Goal: Task Accomplishment & Management: Manage account settings

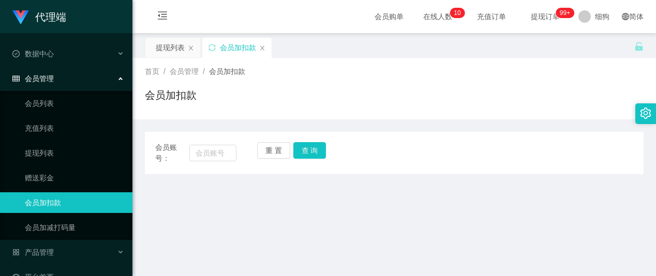
click at [216, 152] on input "text" at bounding box center [213, 153] width 48 height 17
type input "Zoeylim"
click at [307, 146] on button "查 询" at bounding box center [309, 150] width 33 height 17
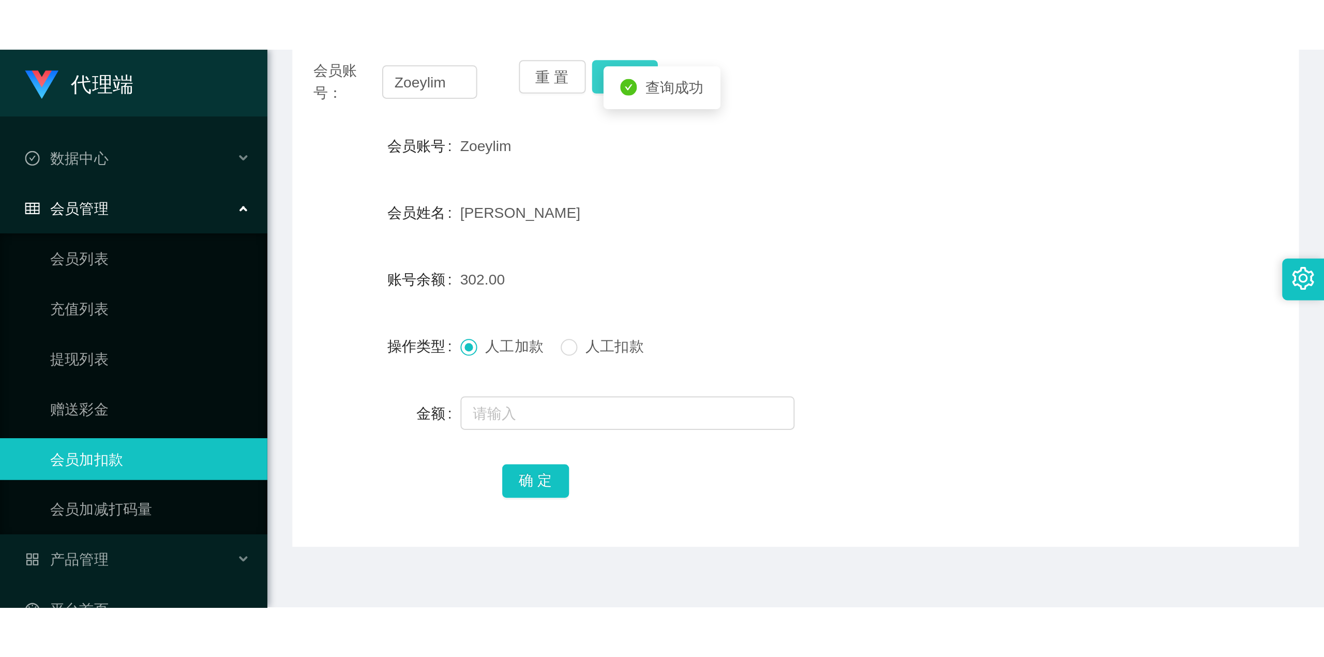
scroll to position [138, 0]
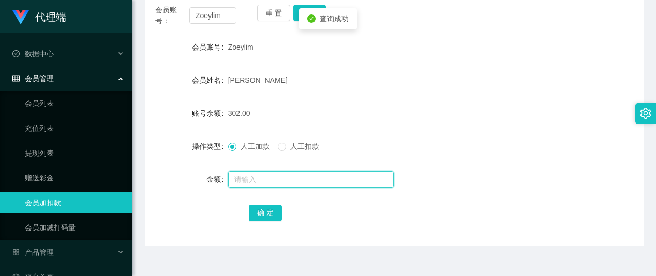
click at [249, 181] on input "text" at bounding box center [311, 179] width 166 height 17
type input "32"
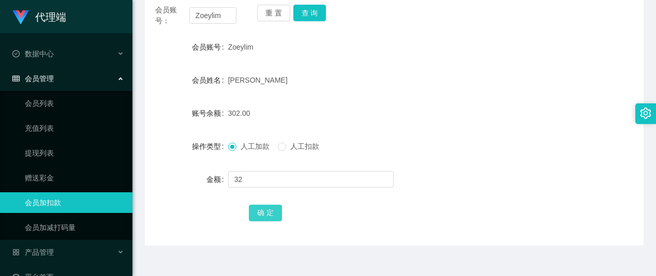
click at [256, 214] on button "确 定" at bounding box center [265, 213] width 33 height 17
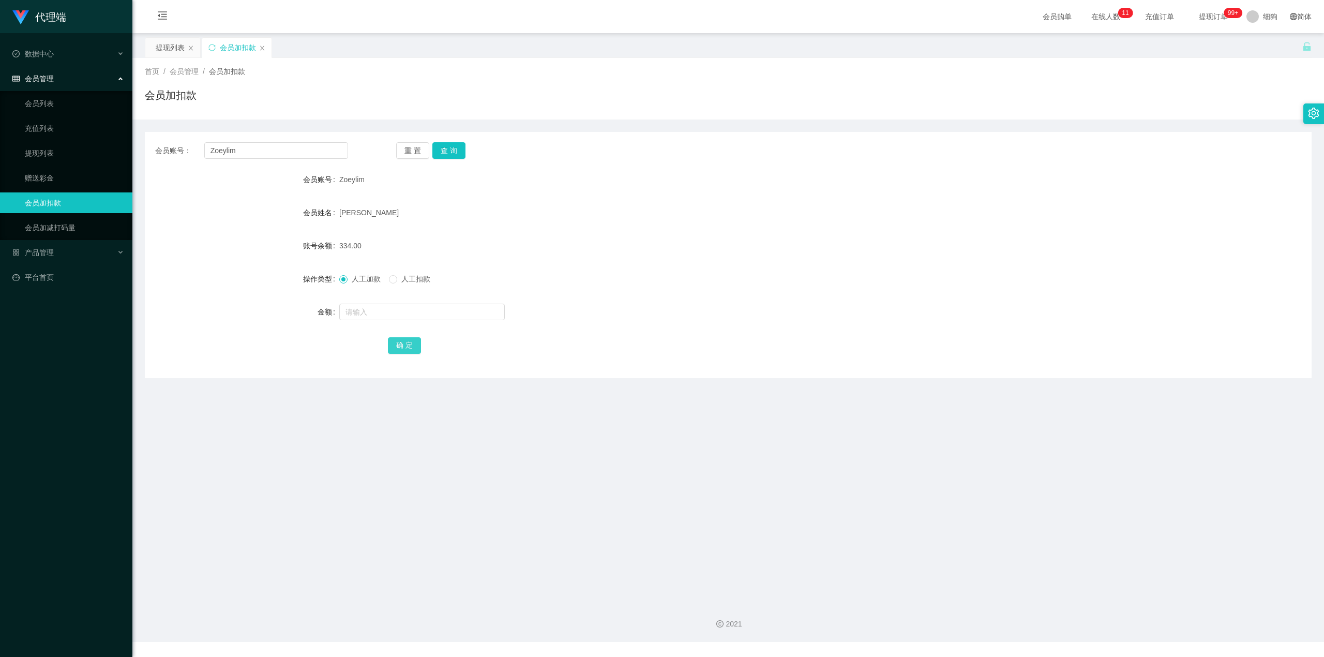
scroll to position [0, 0]
click at [655, 15] on span "提现订单 99+" at bounding box center [1213, 16] width 39 height 7
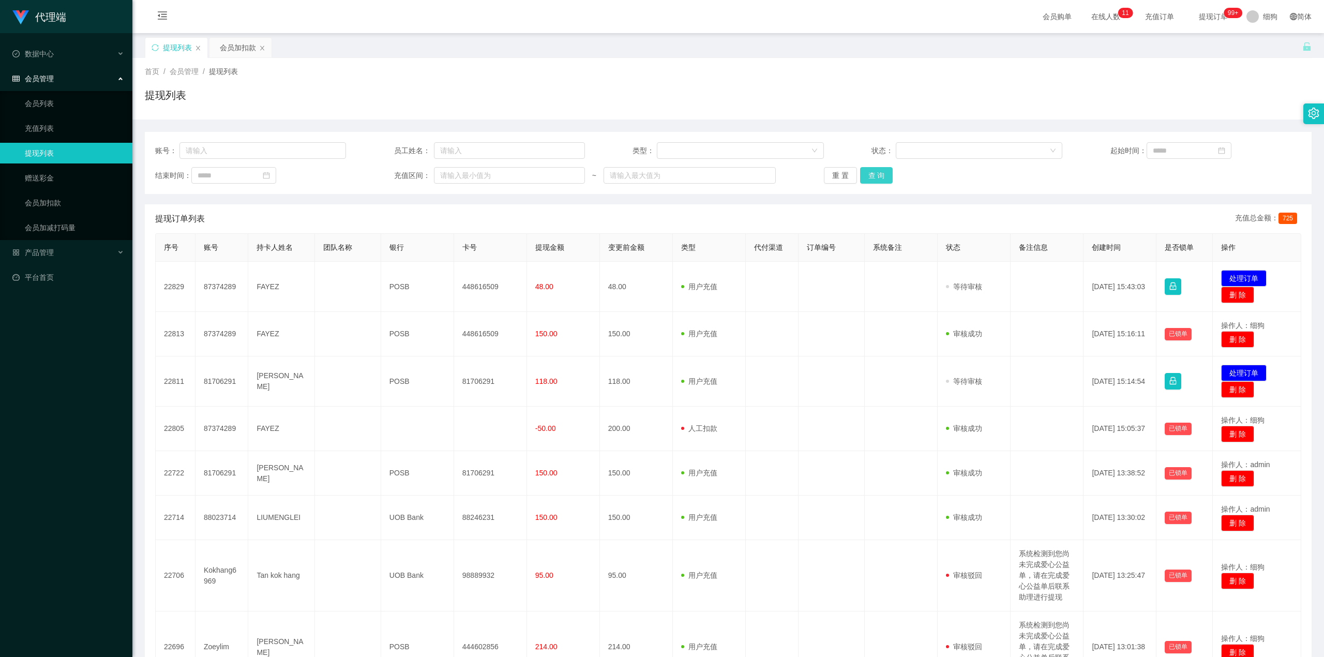
click at [655, 178] on button "查 询" at bounding box center [876, 175] width 33 height 17
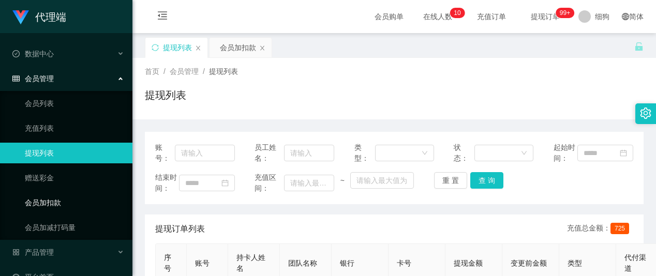
drag, startPoint x: 58, startPoint y: 201, endPoint x: 205, endPoint y: 142, distance: 159.0
click at [57, 202] on link "会员加扣款" at bounding box center [74, 202] width 99 height 21
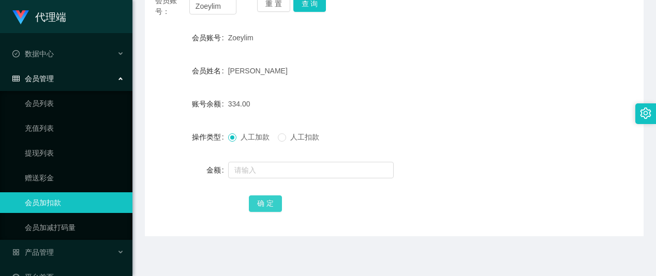
scroll to position [207, 0]
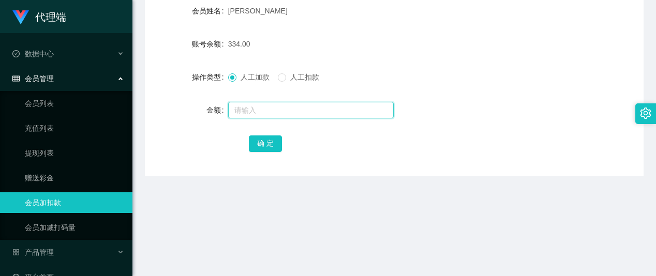
click at [255, 113] on input "text" at bounding box center [311, 110] width 166 height 17
type input "8"
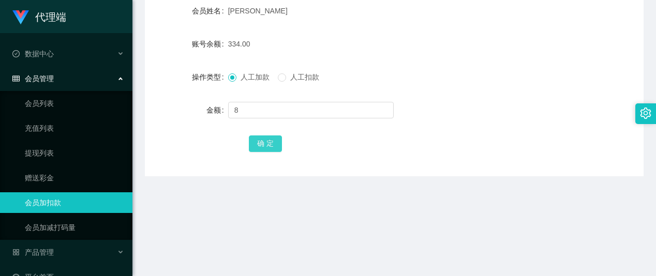
click at [263, 143] on button "确 定" at bounding box center [265, 144] width 33 height 17
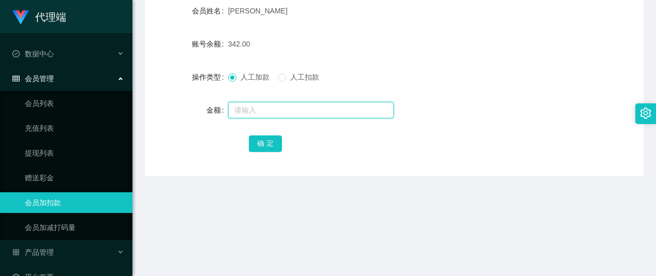
click at [253, 112] on input "text" at bounding box center [311, 110] width 166 height 17
type input "8"
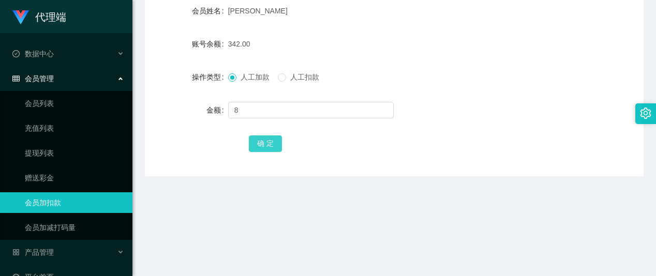
drag, startPoint x: 257, startPoint y: 143, endPoint x: 261, endPoint y: 139, distance: 5.9
click at [257, 143] on button "确 定" at bounding box center [265, 144] width 33 height 17
